Goal: Complete application form

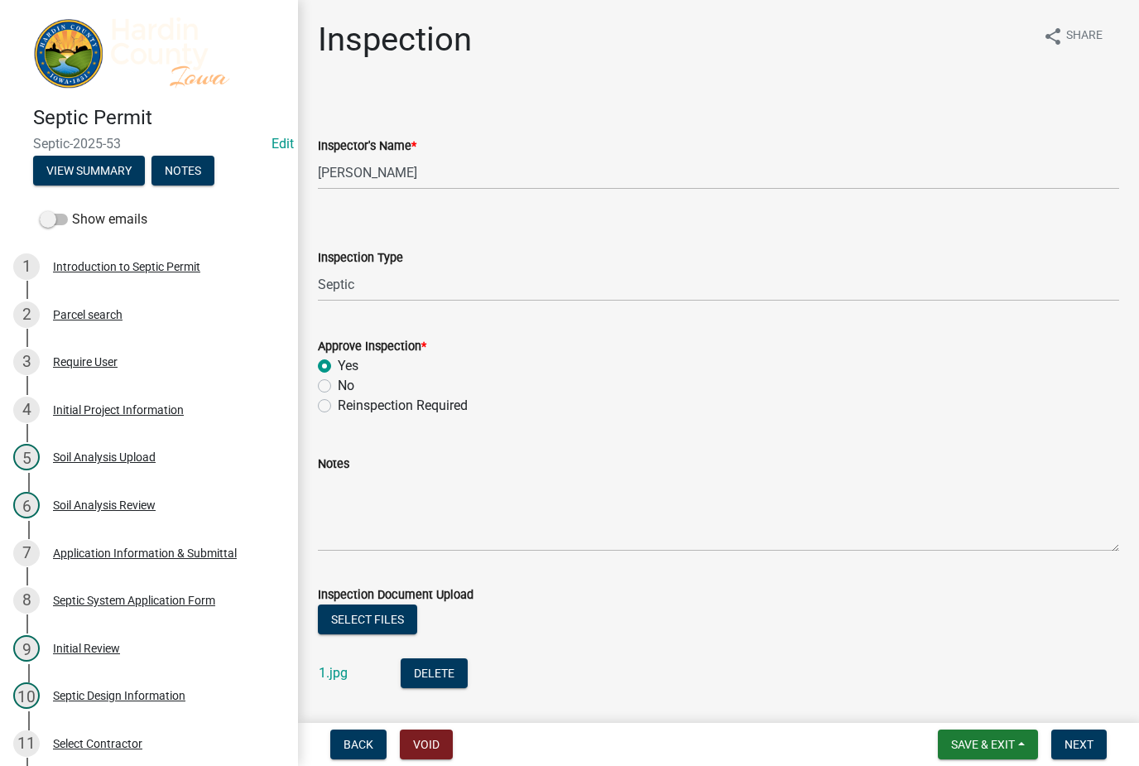
select select "92abfdc4-a32e-4fda-8546-51d3978c14c9"
select select "3f6a41d2-1bc0-4b02-a119-7a8f2dc110ad"
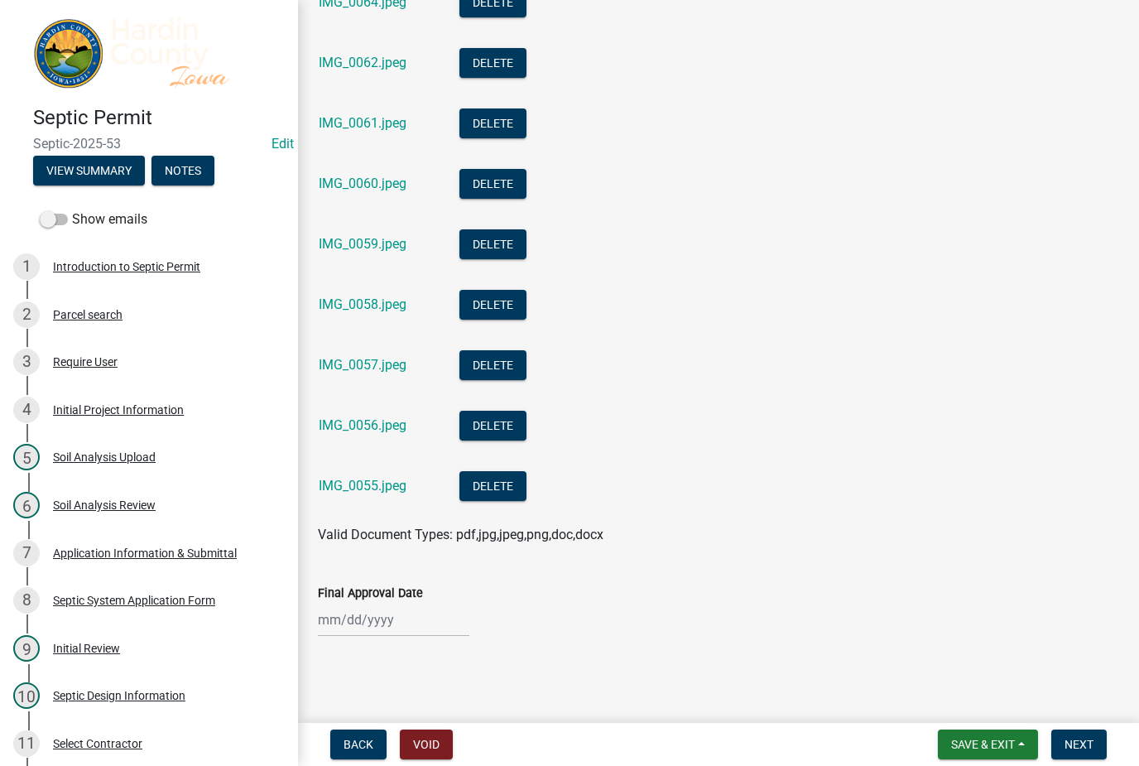
scroll to position [1094, 0]
click at [401, 611] on div at bounding box center [394, 620] width 152 height 34
select select "8"
select select "2025"
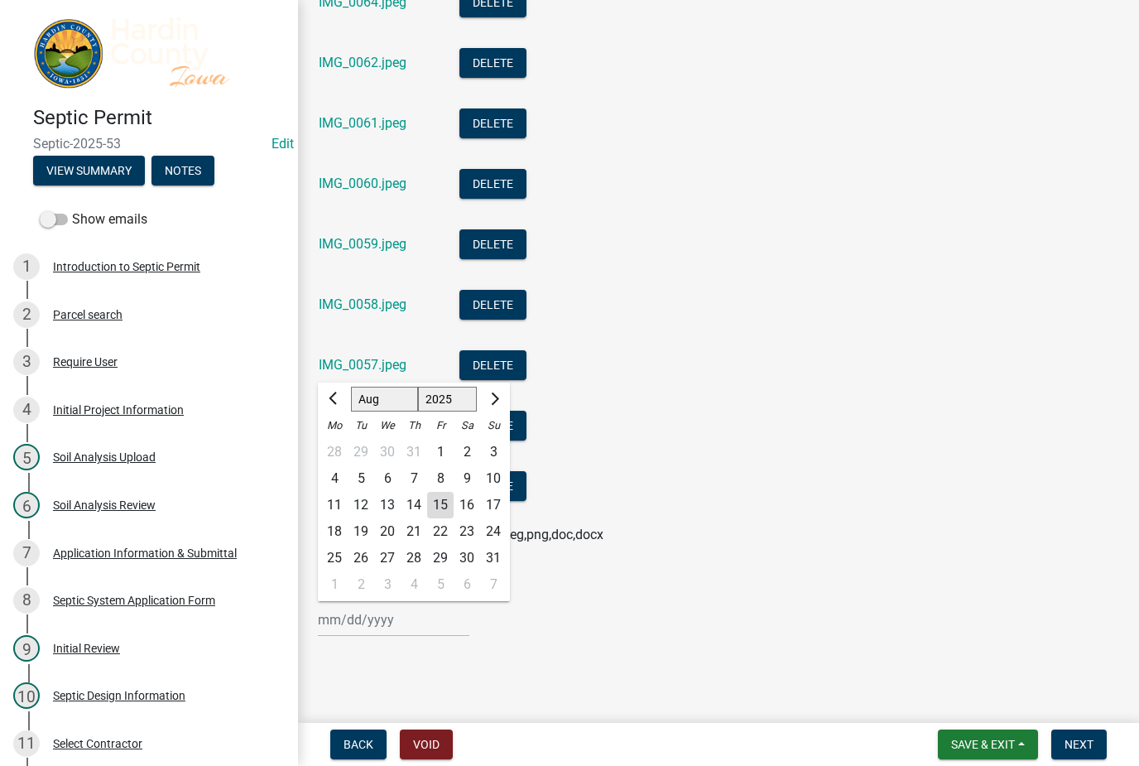
click at [445, 506] on div "15" at bounding box center [440, 505] width 26 height 26
type input "[DATE]"
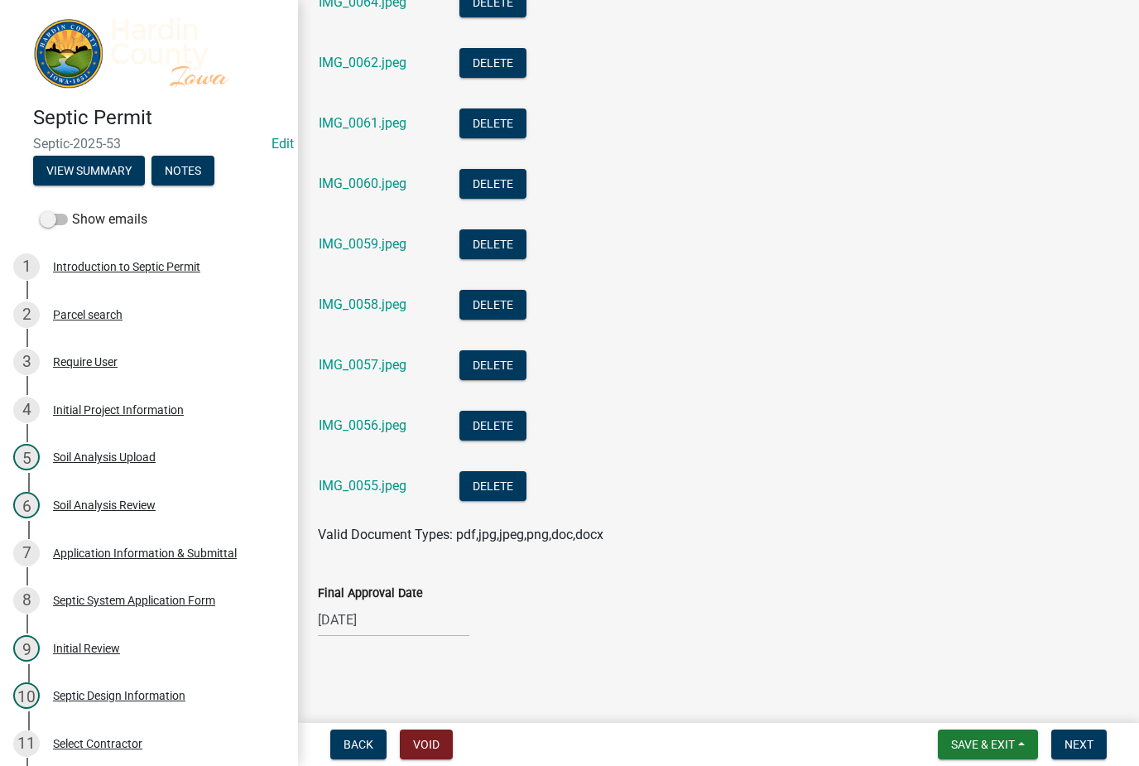
click at [1082, 751] on span "Next" at bounding box center [1079, 744] width 29 height 13
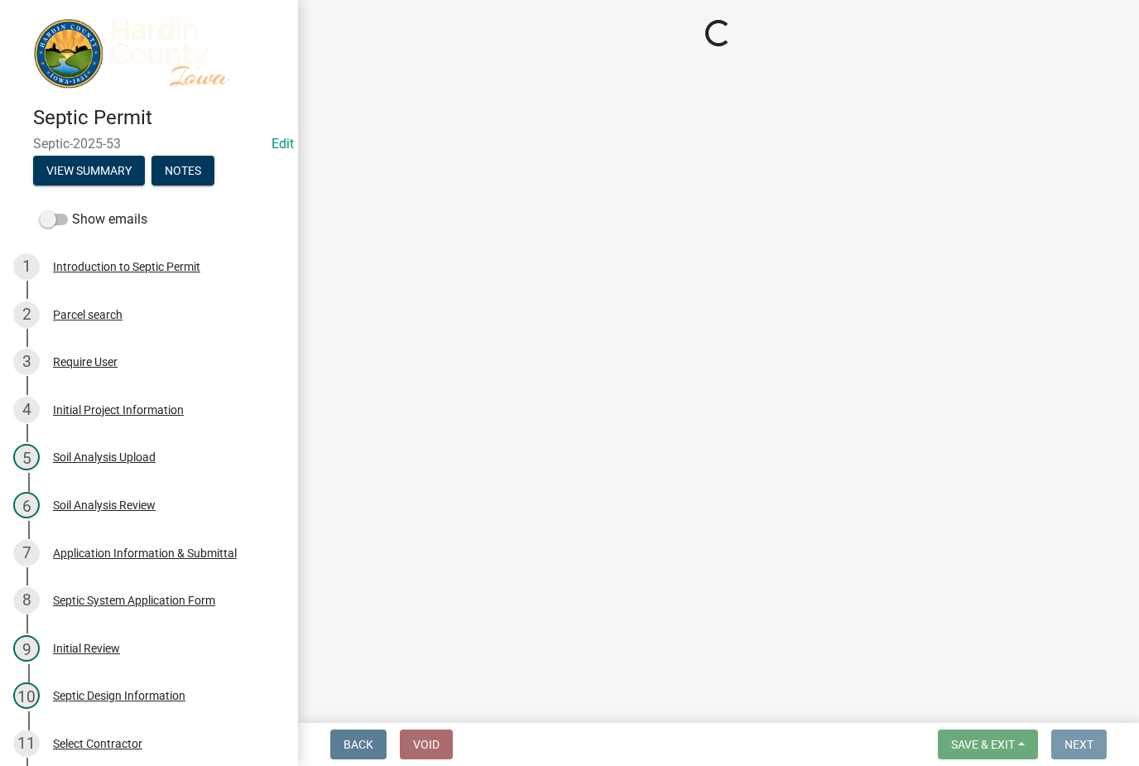
scroll to position [0, 0]
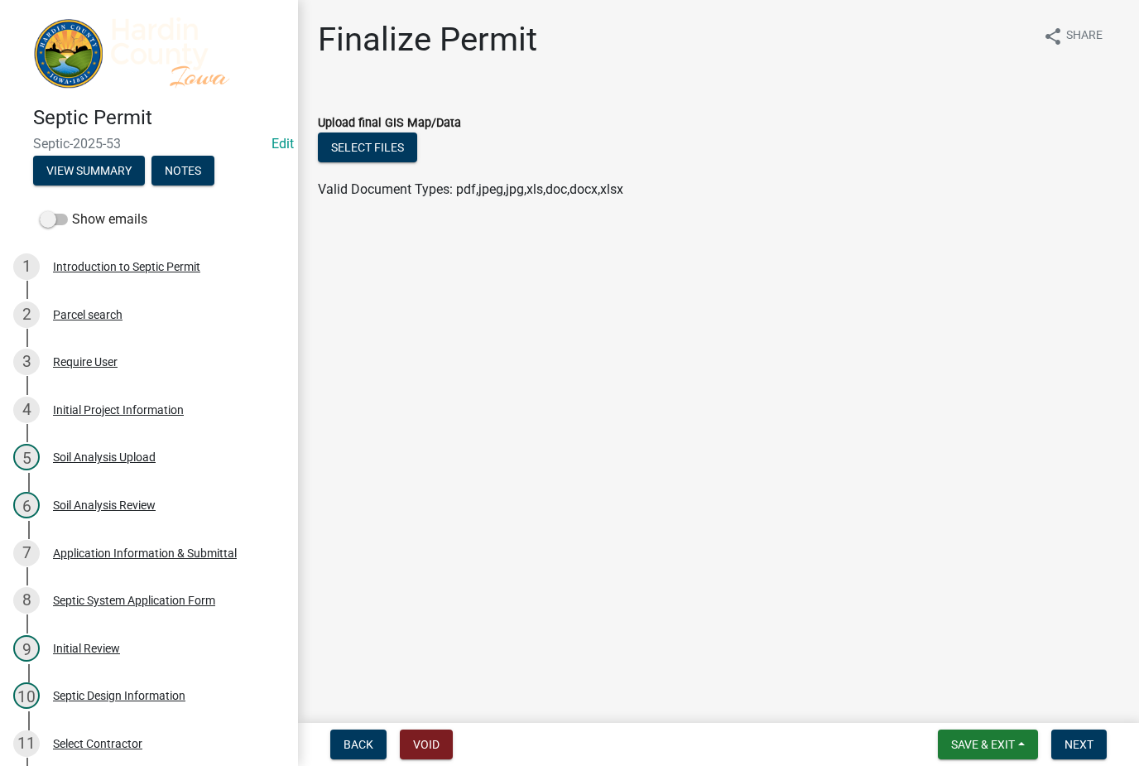
click at [356, 161] on button "Select files" at bounding box center [367, 147] width 99 height 30
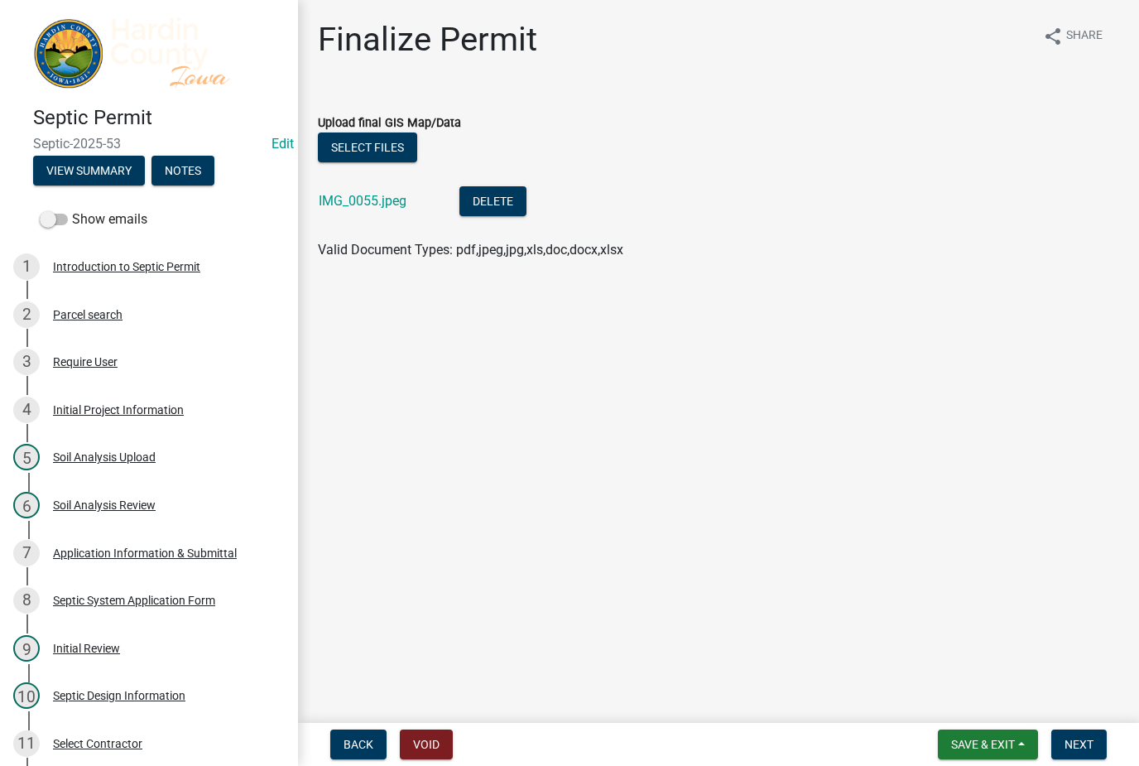
click at [1095, 741] on button "Next" at bounding box center [1079, 744] width 55 height 30
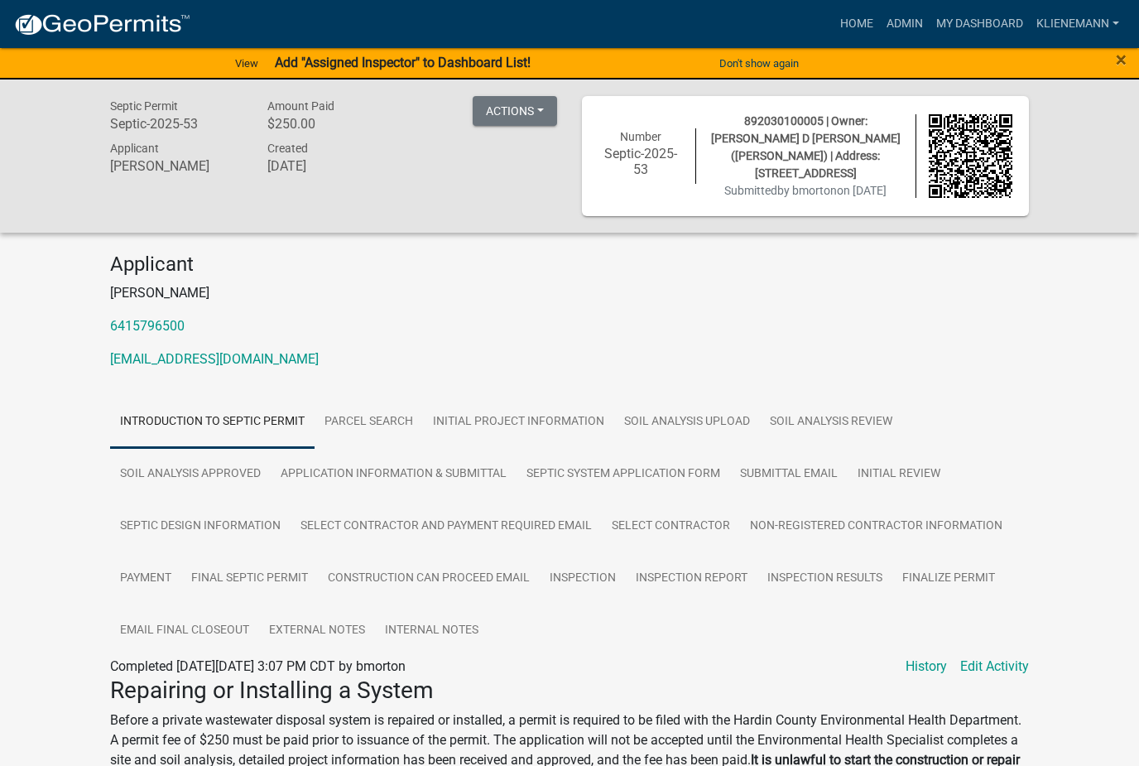
click at [606, 695] on h3 "​Repairing or Installing a System" at bounding box center [569, 690] width 919 height 28
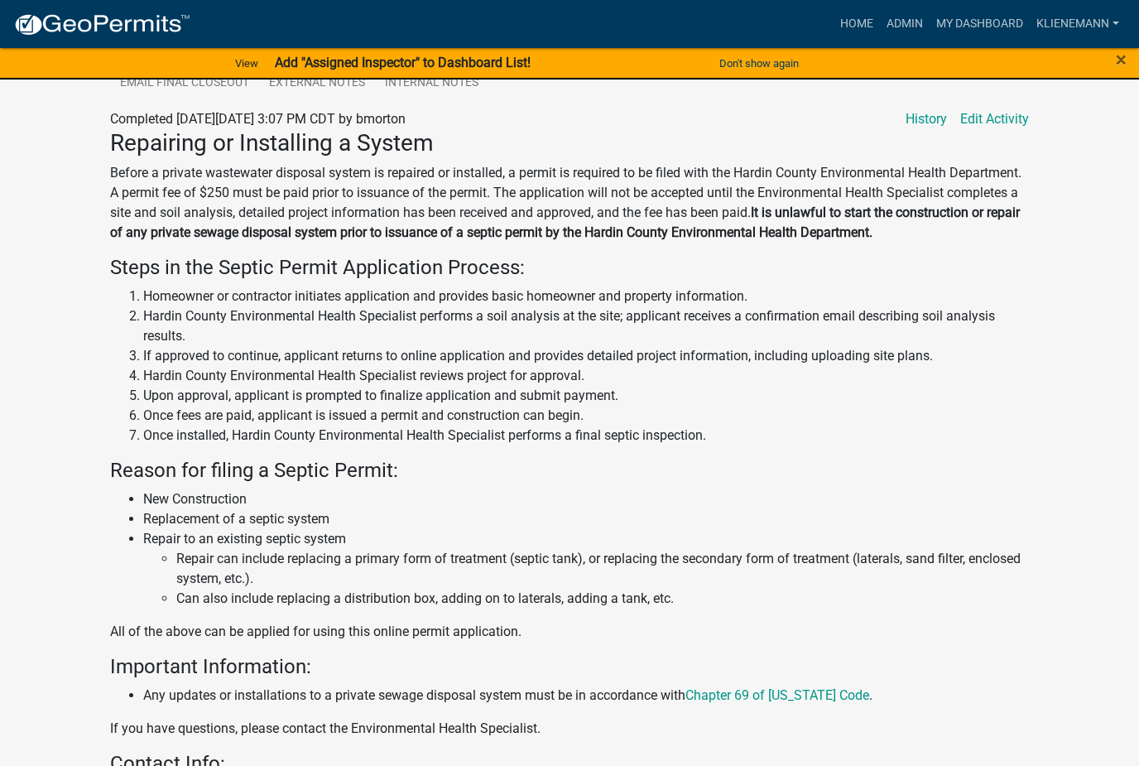
scroll to position [551, 0]
